Goal: Task Accomplishment & Management: Manage account settings

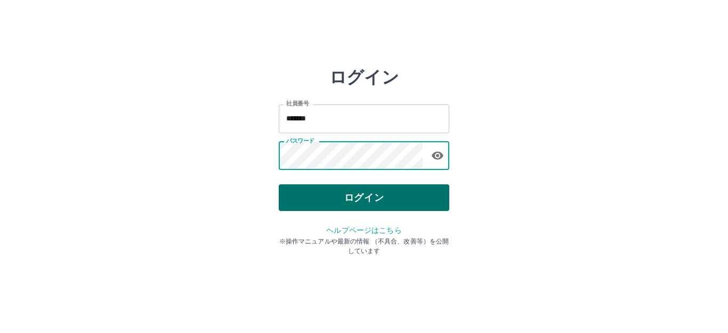
click at [371, 195] on button "ログイン" at bounding box center [364, 198] width 171 height 27
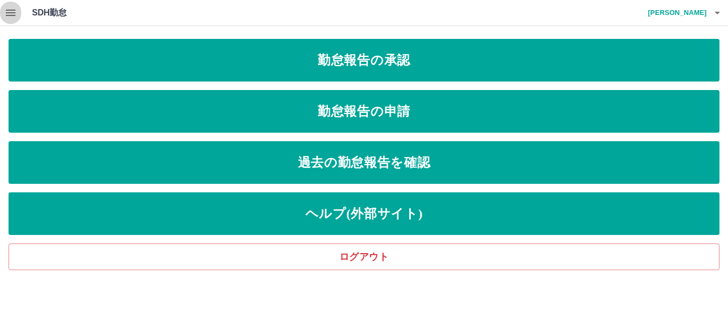
click at [0, 17] on button "button" at bounding box center [10, 13] width 21 height 26
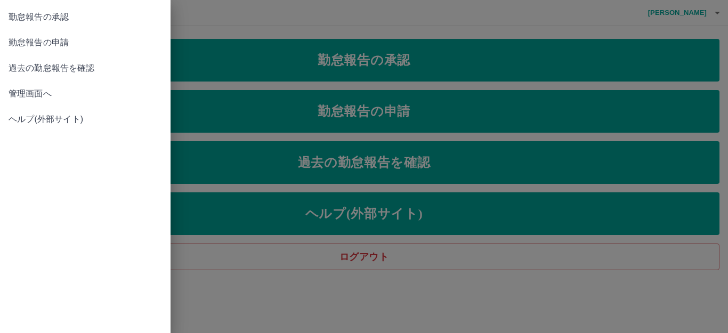
click at [39, 95] on span "管理画面へ" at bounding box center [86, 93] width 154 height 13
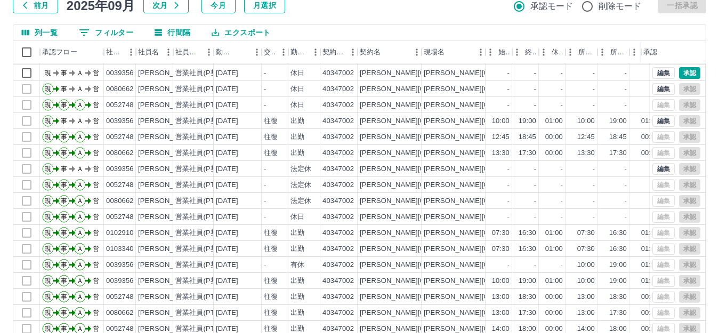
scroll to position [117, 0]
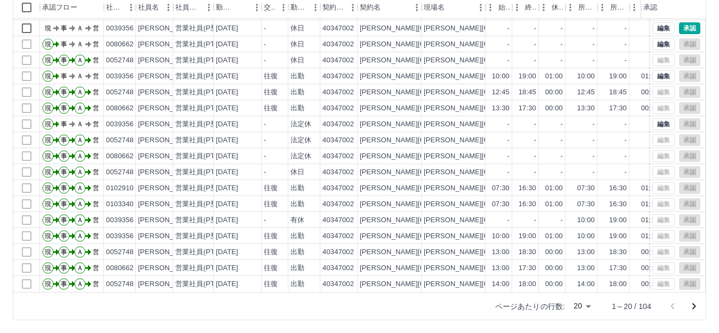
click at [572, 307] on body "SDH勤怠 [PERSON_NAME] 勤務実績承認 前月 [DATE] 次月 今月 月選択 承認モード 削除モード 一括承認 列一覧 0 フィルター 行間隔…" at bounding box center [359, 108] width 719 height 451
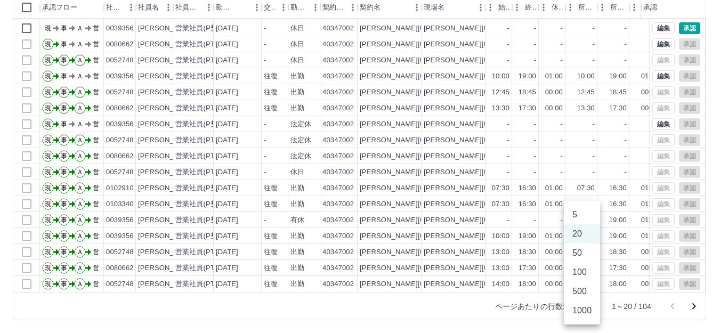
click at [572, 307] on li "1000" at bounding box center [582, 310] width 36 height 19
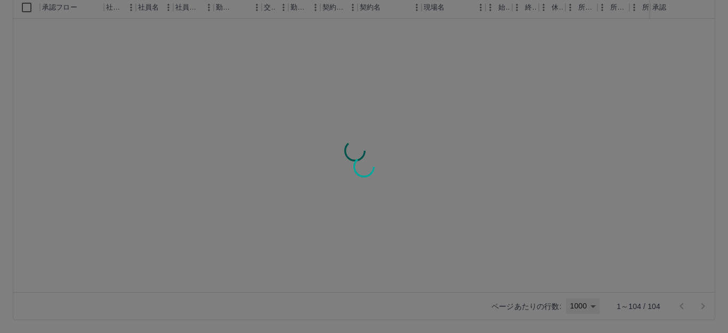
type input "****"
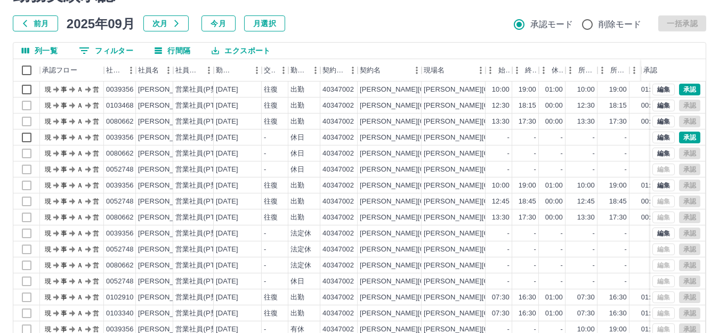
scroll to position [0, 0]
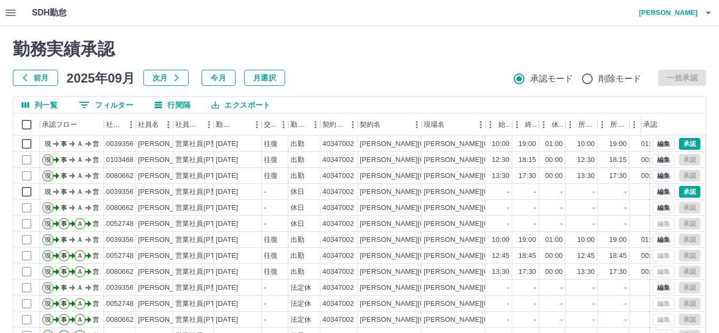
click at [120, 106] on button "0 フィルター" at bounding box center [105, 105] width 71 height 16
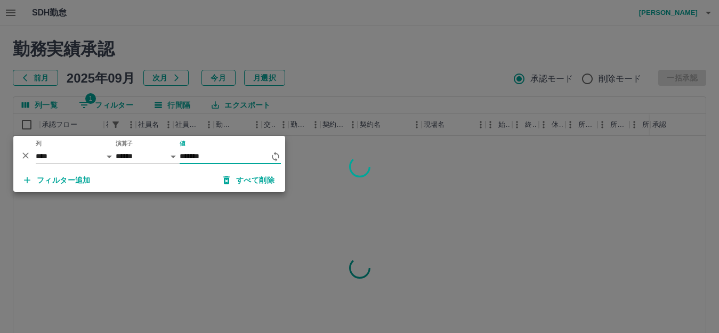
type input "*******"
click at [327, 188] on div at bounding box center [359, 166] width 719 height 333
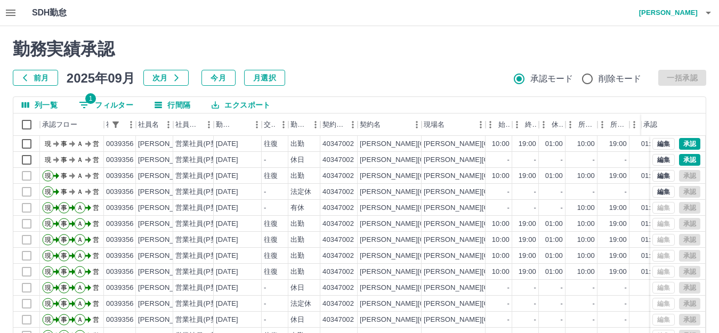
click at [684, 13] on h4 "[PERSON_NAME]" at bounding box center [666, 13] width 64 height 26
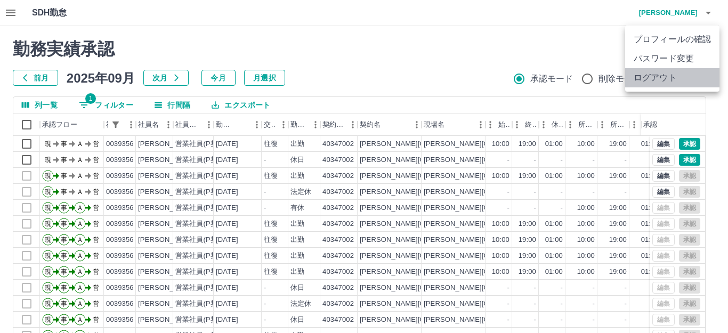
click at [642, 79] on li "ログアウト" at bounding box center [673, 77] width 94 height 19
